Goal: Task Accomplishment & Management: Use online tool/utility

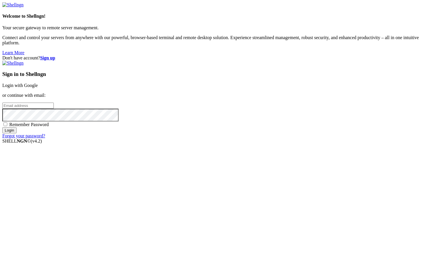
click at [38, 88] on link "Login with Google" at bounding box center [19, 85] width 35 height 5
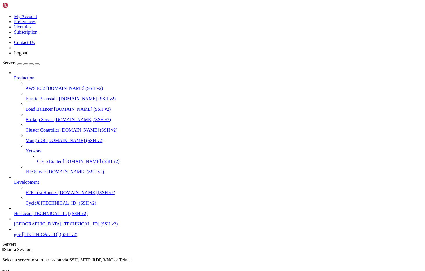
scroll to position [9, 0]
click at [2, 14] on link at bounding box center [2, 14] width 0 height 0
click at [27, 55] on link "Logout" at bounding box center [20, 53] width 13 height 5
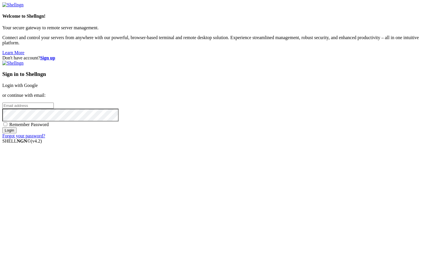
click at [38, 88] on link "Login with Google" at bounding box center [19, 85] width 35 height 5
click at [319, 96] on div "Sign in to Shellngn Login with Google or continue with email: Remember Password…" at bounding box center [212, 100] width 420 height 78
click at [38, 88] on link "Login with Google" at bounding box center [19, 85] width 35 height 5
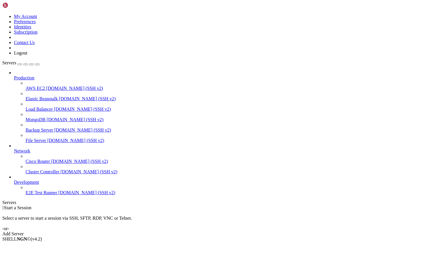
click at [2, 14] on link at bounding box center [2, 14] width 0 height 0
click at [27, 55] on link "Logout" at bounding box center [20, 53] width 13 height 5
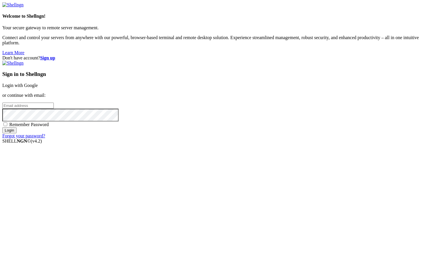
click at [38, 88] on link "Login with Google" at bounding box center [19, 85] width 35 height 5
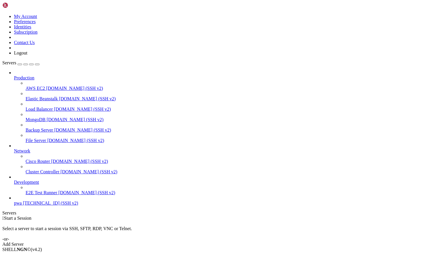
click at [22, 206] on span "pwa" at bounding box center [18, 203] width 8 height 5
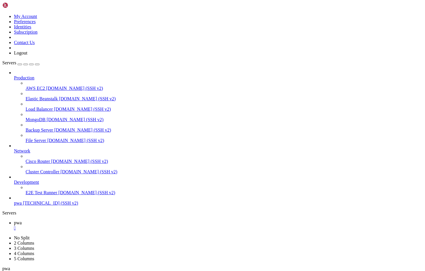
click at [98, 226] on div "" at bounding box center [218, 228] width 408 height 5
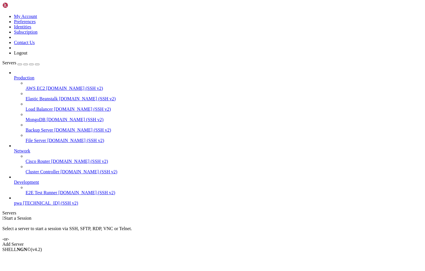
click at [41, 206] on span "[TECHNICAL_ID] (SSH v2)" at bounding box center [50, 203] width 55 height 5
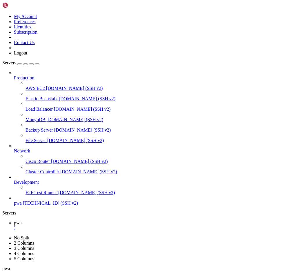
scroll to position [1072, 0]
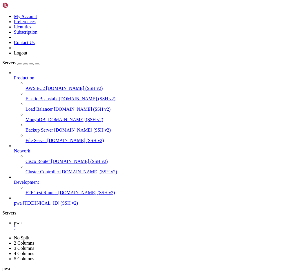
scroll to position [4274, 0]
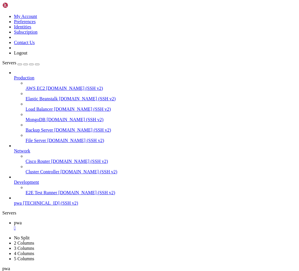
scroll to position [4377, 0]
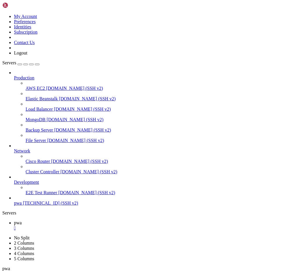
scroll to position [4695, 0]
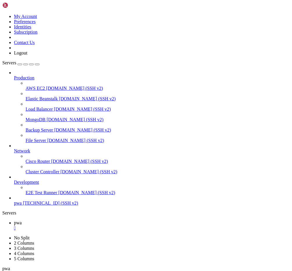
scroll to position [4861, 0]
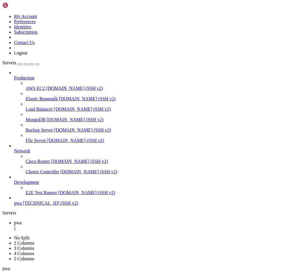
scroll to position [6610, 0]
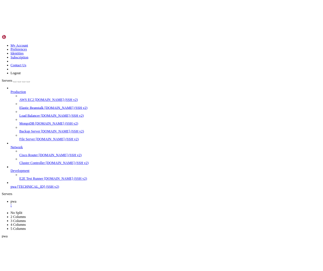
scroll to position [8610, 0]
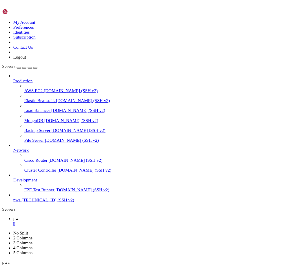
scroll to position [9089, 0]
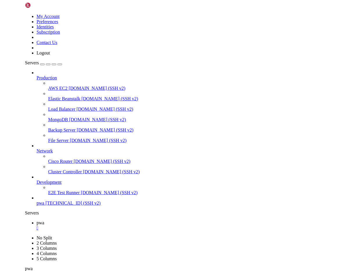
scroll to position [9166, 0]
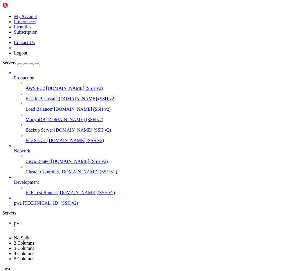
scroll to position [10551, 0]
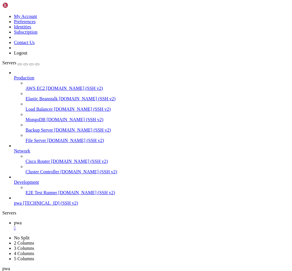
drag, startPoint x: 103, startPoint y: 456, endPoint x: 127, endPoint y: 456, distance: 23.5
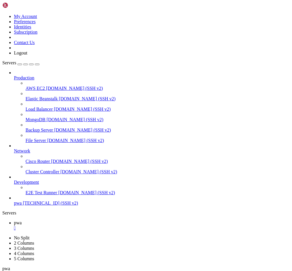
scroll to position [11448, 0]
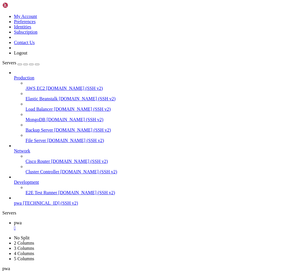
scroll to position [14004, 0]
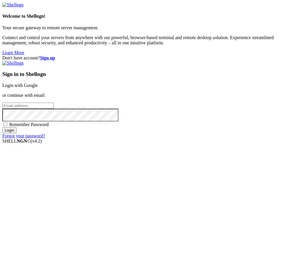
click at [38, 88] on link "Login with Google" at bounding box center [19, 85] width 35 height 5
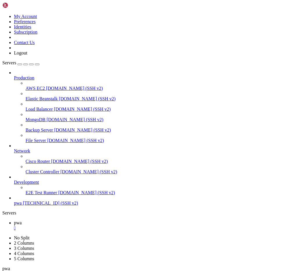
scroll to position [17157, 0]
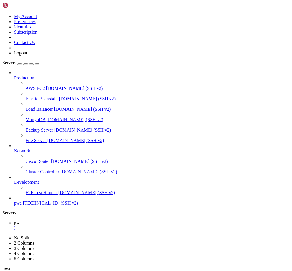
scroll to position [4, 0]
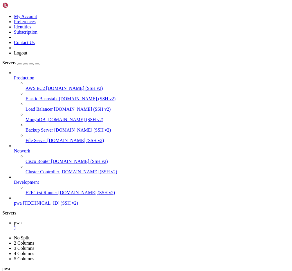
scroll to position [2206, 0]
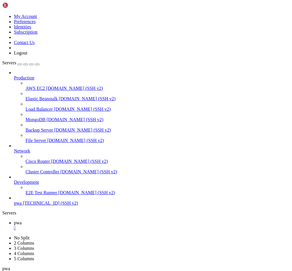
scroll to position [4610, 0]
click at [95, 226] on div "" at bounding box center [152, 228] width 276 height 5
